Goal: Transaction & Acquisition: Obtain resource

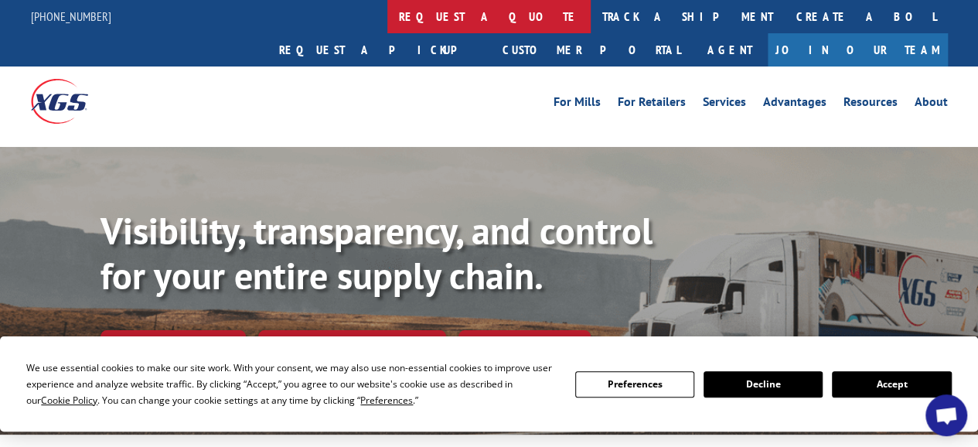
click at [388, 26] on link "request a quote" at bounding box center [489, 16] width 203 height 33
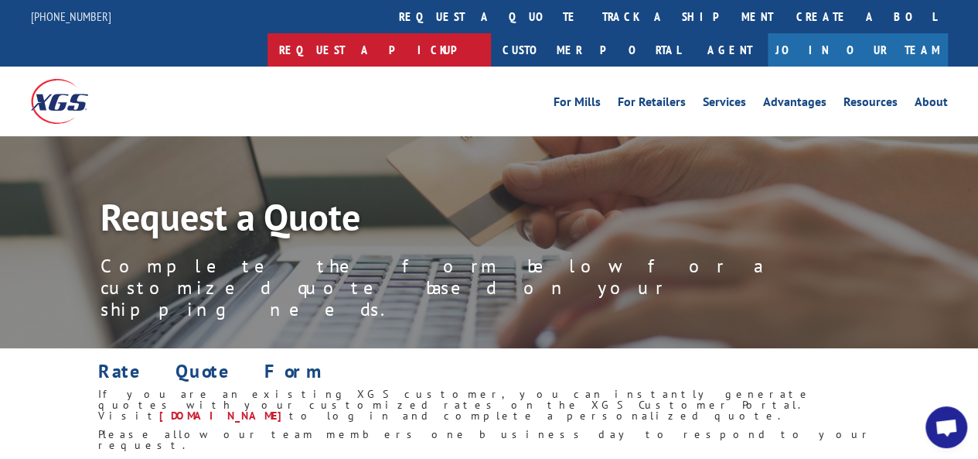
click at [491, 33] on link "Request a pickup" at bounding box center [380, 49] width 224 height 33
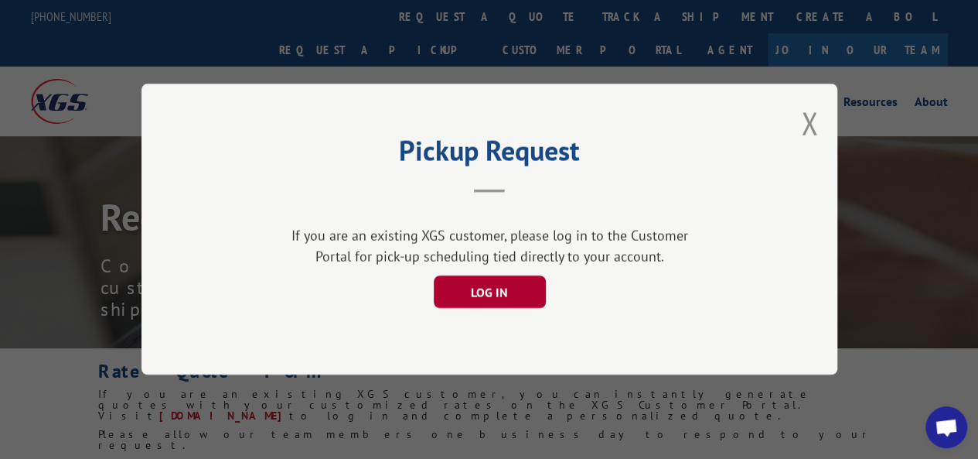
click at [514, 290] on button "LOG IN" at bounding box center [489, 292] width 112 height 32
